Goal: Task Accomplishment & Management: Manage account settings

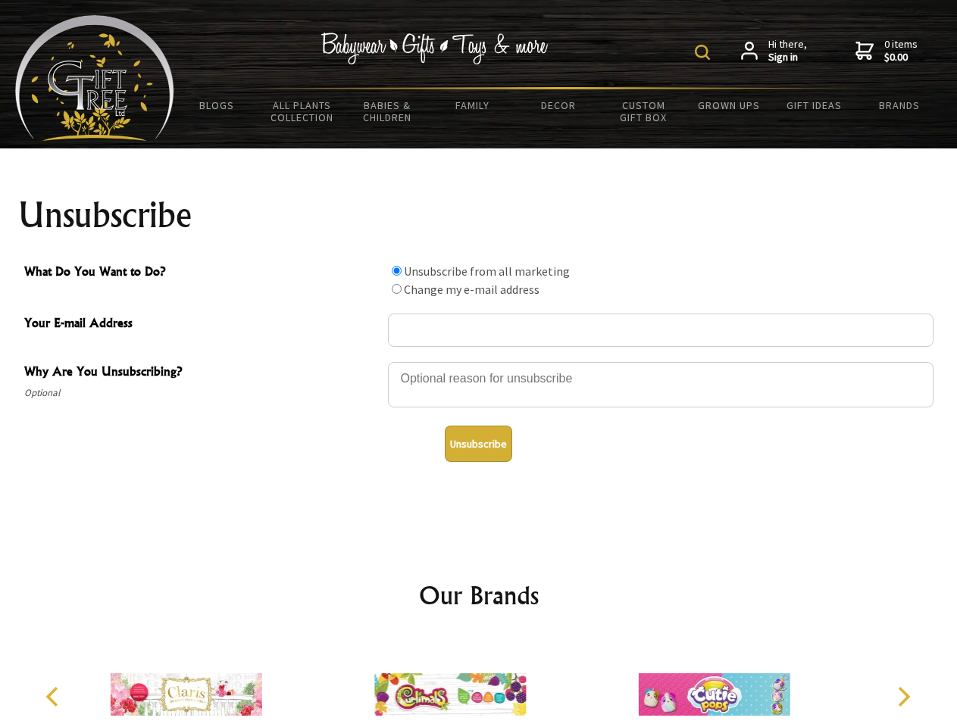
click at [704, 52] on img at bounding box center [702, 52] width 15 height 15
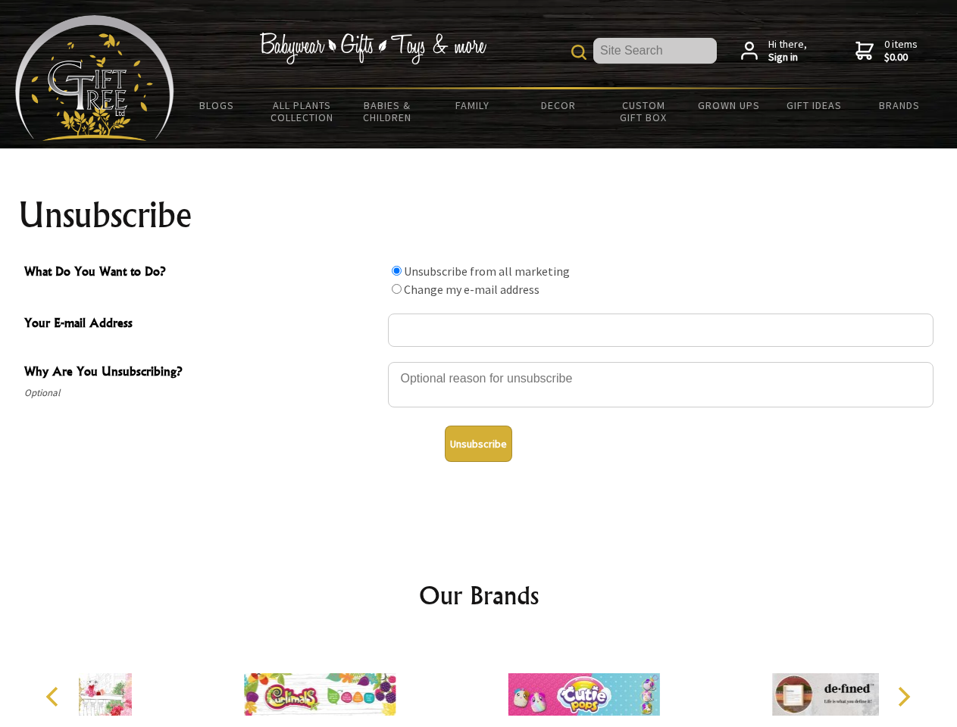
click at [479, 361] on div at bounding box center [660, 387] width 545 height 53
click at [396, 270] on input "What Do You Want to Do?" at bounding box center [397, 271] width 10 height 10
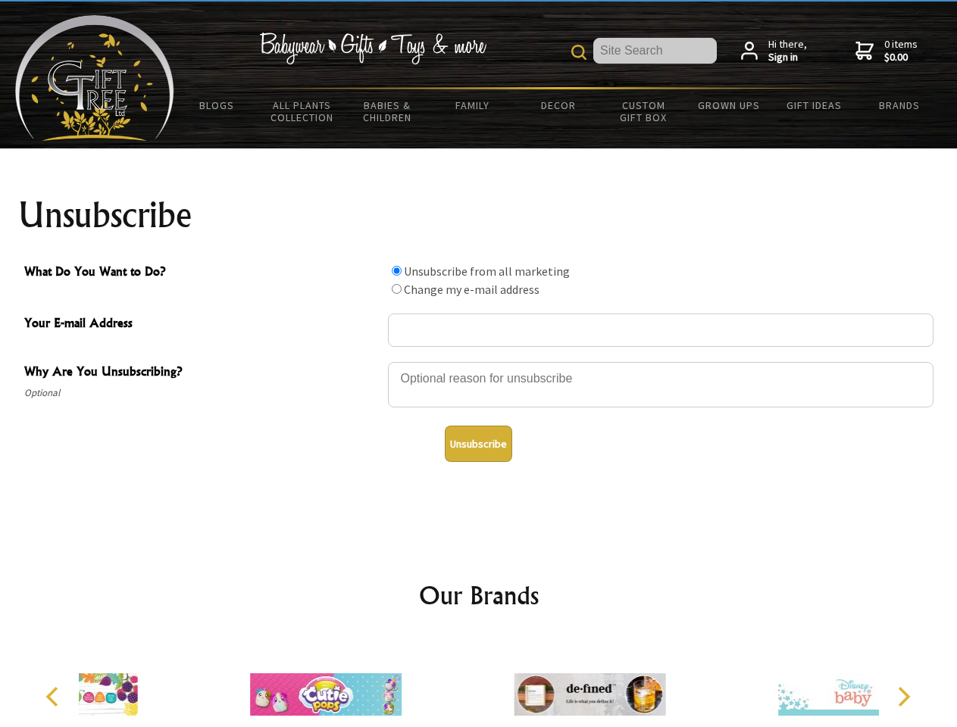
click at [396, 289] on input "What Do You Want to Do?" at bounding box center [397, 289] width 10 height 10
radio input "true"
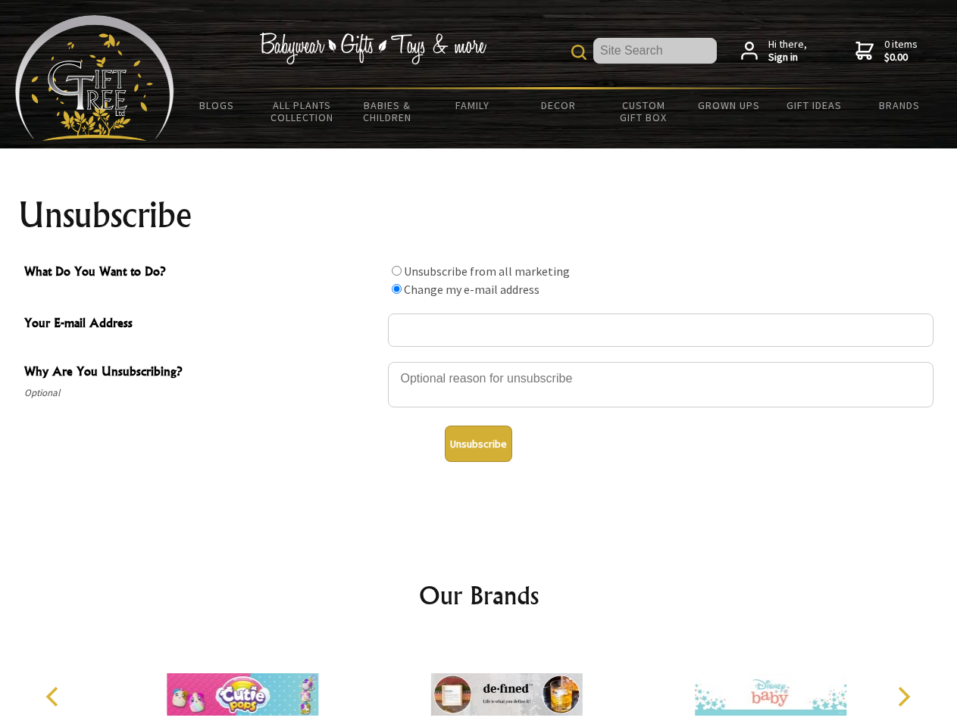
click at [478, 444] on button "Unsubscribe" at bounding box center [478, 444] width 67 height 36
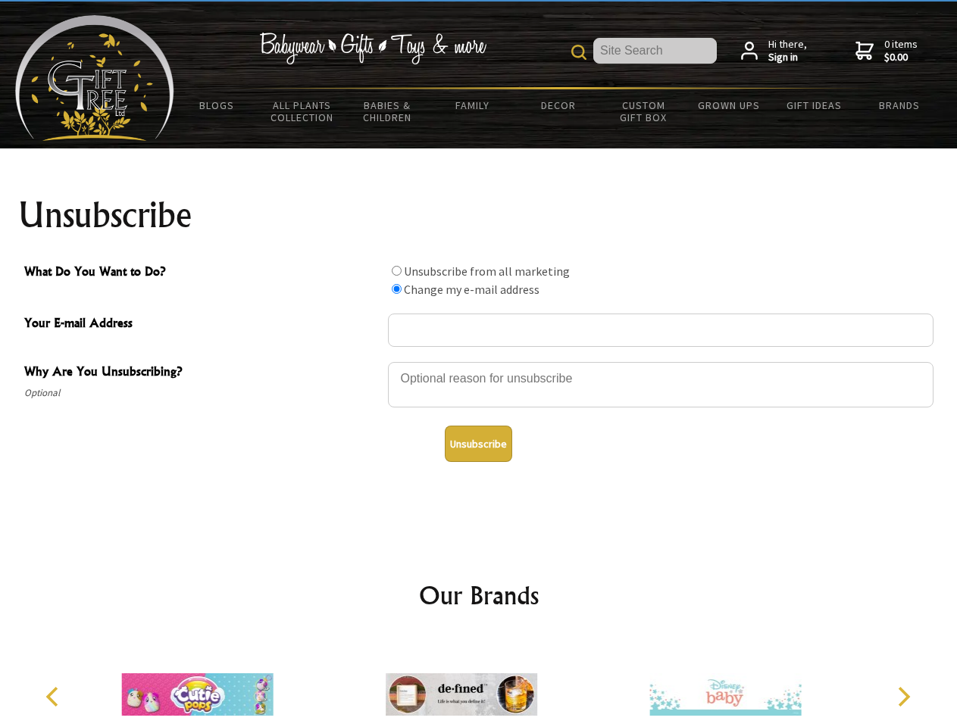
click at [55, 697] on icon "Previous" at bounding box center [54, 697] width 20 height 20
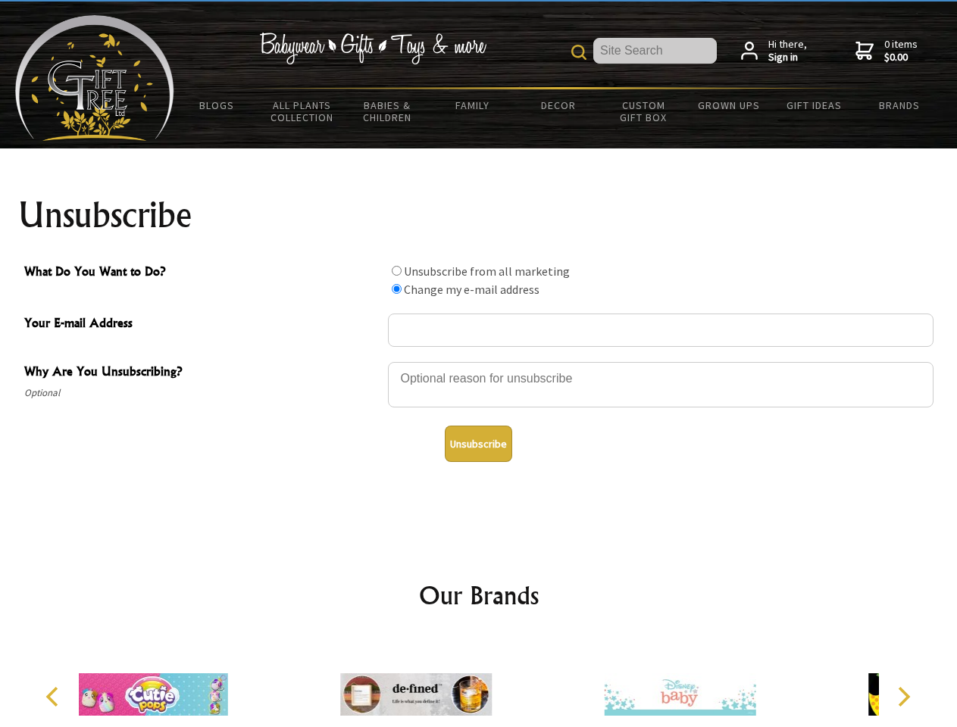
click at [903, 697] on icon "Next" at bounding box center [902, 697] width 20 height 20
